Goal: Check status: Check status

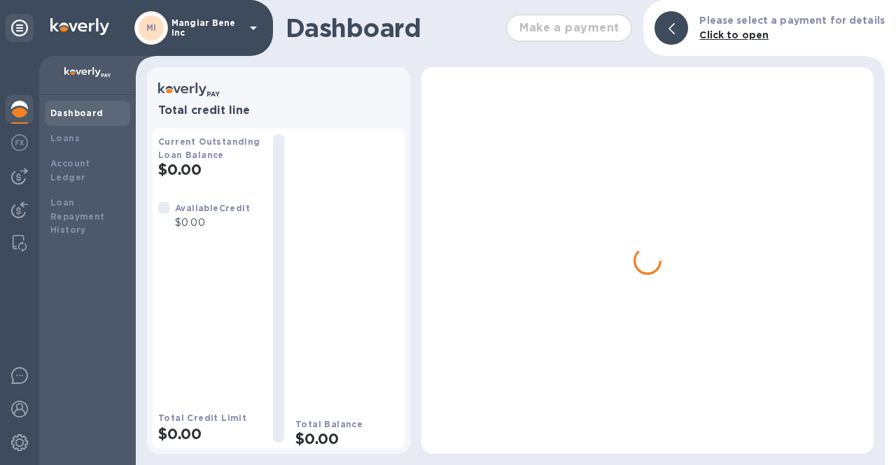
click at [236, 32] on p "Mangiar Bene inc" at bounding box center [206, 28] width 70 height 20
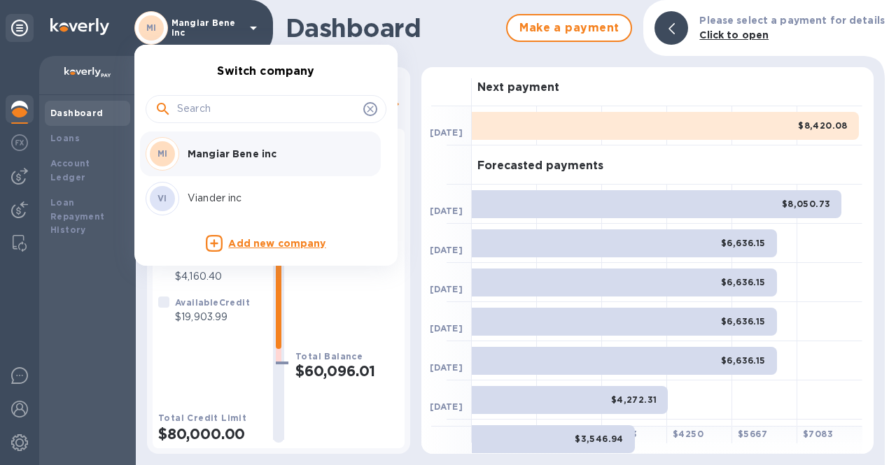
click at [188, 197] on p "Viander inc" at bounding box center [276, 198] width 176 height 15
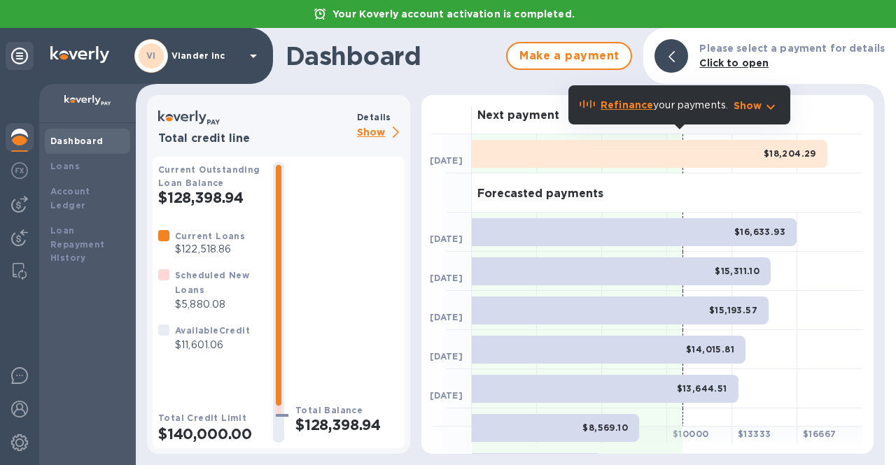
click at [366, 134] on p "Show" at bounding box center [381, 133] width 48 height 17
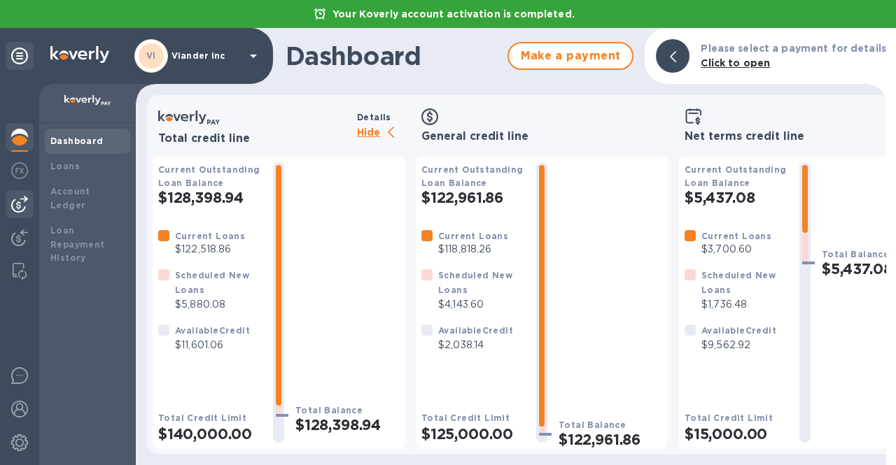
click at [19, 207] on img at bounding box center [19, 204] width 17 height 17
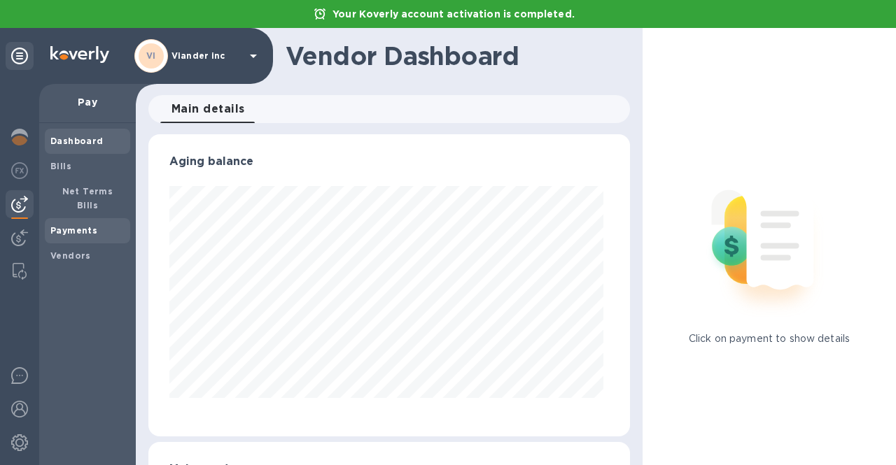
scroll to position [302, 476]
click at [94, 225] on b "Payments" at bounding box center [73, 230] width 47 height 10
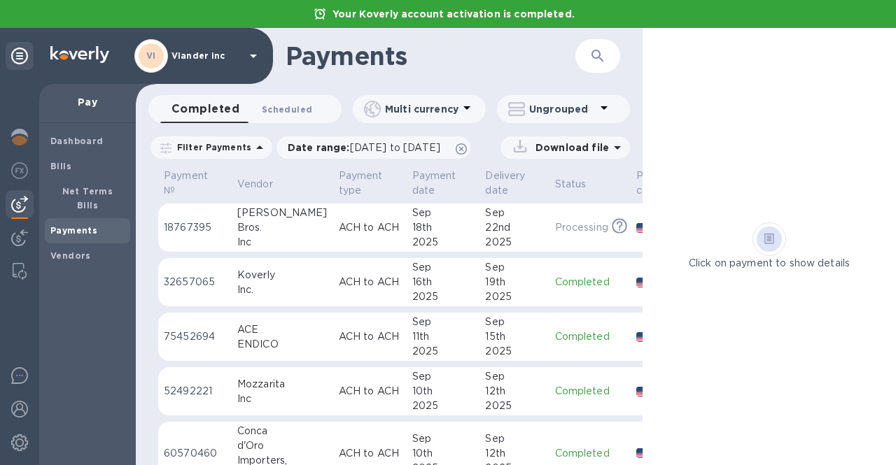
click at [301, 108] on span "Scheduled 0" at bounding box center [287, 109] width 50 height 15
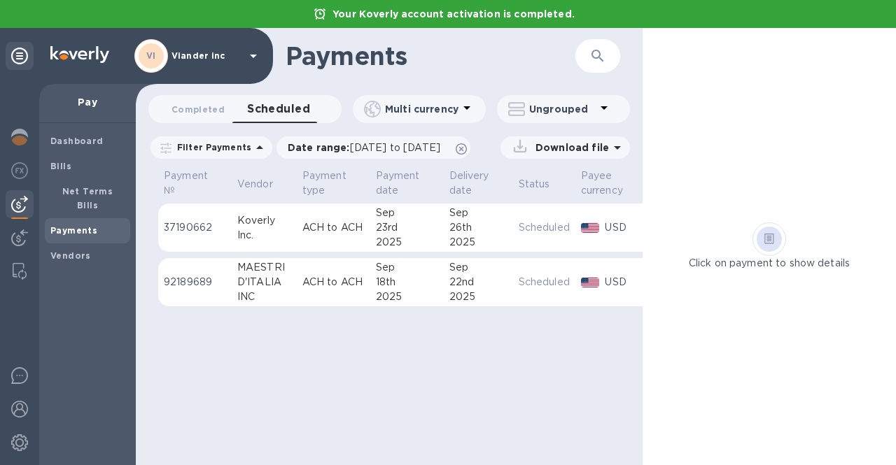
click at [181, 273] on td "92189689" at bounding box center [194, 282] width 73 height 49
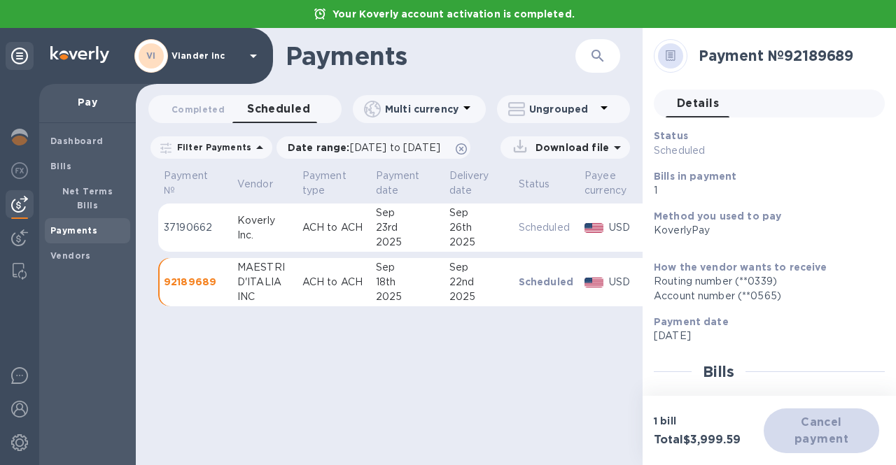
click at [347, 288] on p "ACH to ACH" at bounding box center [333, 282] width 62 height 15
click at [736, 294] on div "Account number (**0565)" at bounding box center [764, 296] width 220 height 15
